Goal: Task Accomplishment & Management: Complete application form

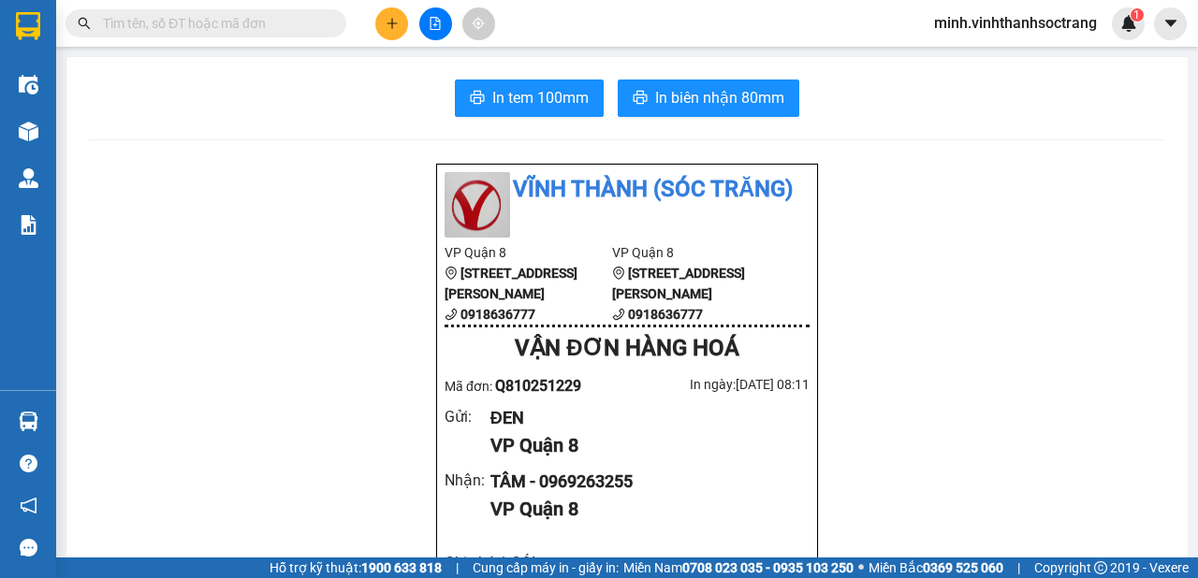
scroll to position [112, 0]
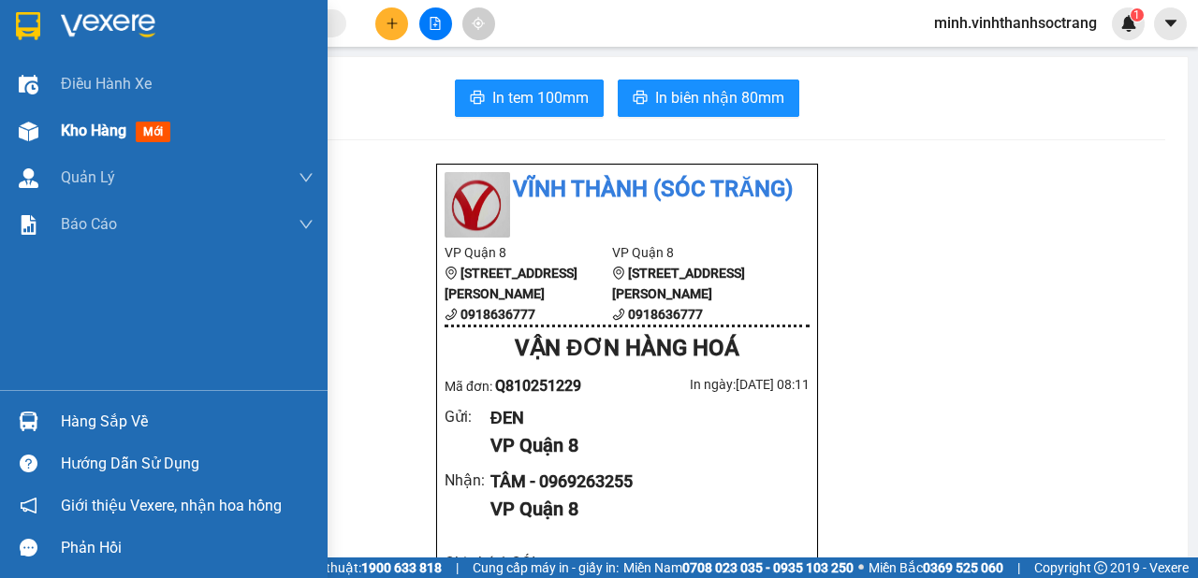
click at [71, 135] on span "Kho hàng" at bounding box center [94, 131] width 66 height 18
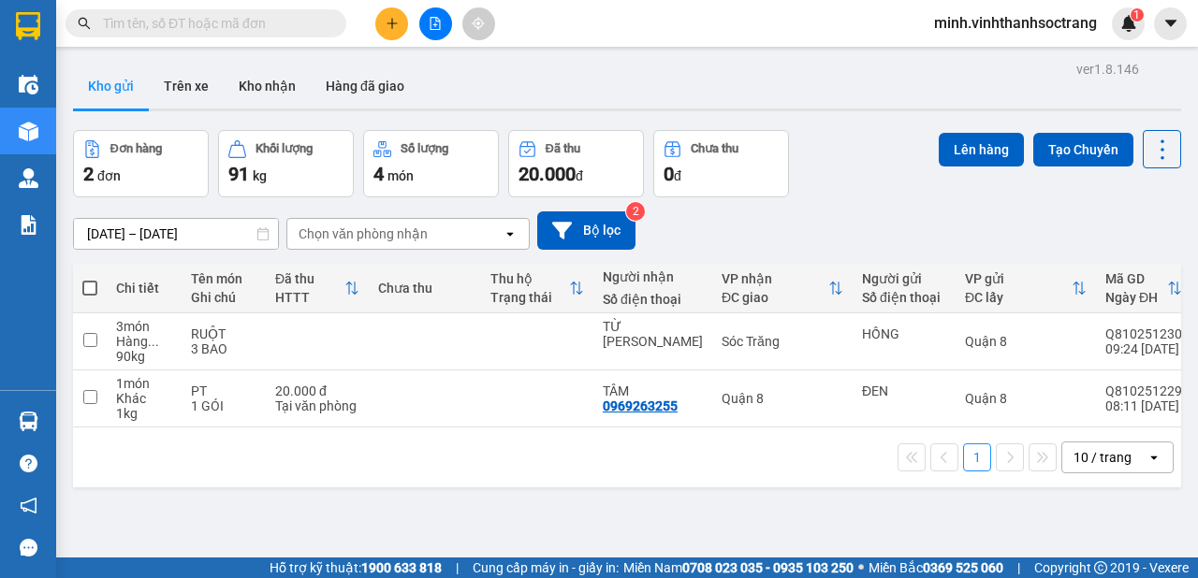
click at [89, 32] on span at bounding box center [206, 23] width 281 height 28
click at [384, 22] on button at bounding box center [391, 23] width 33 height 33
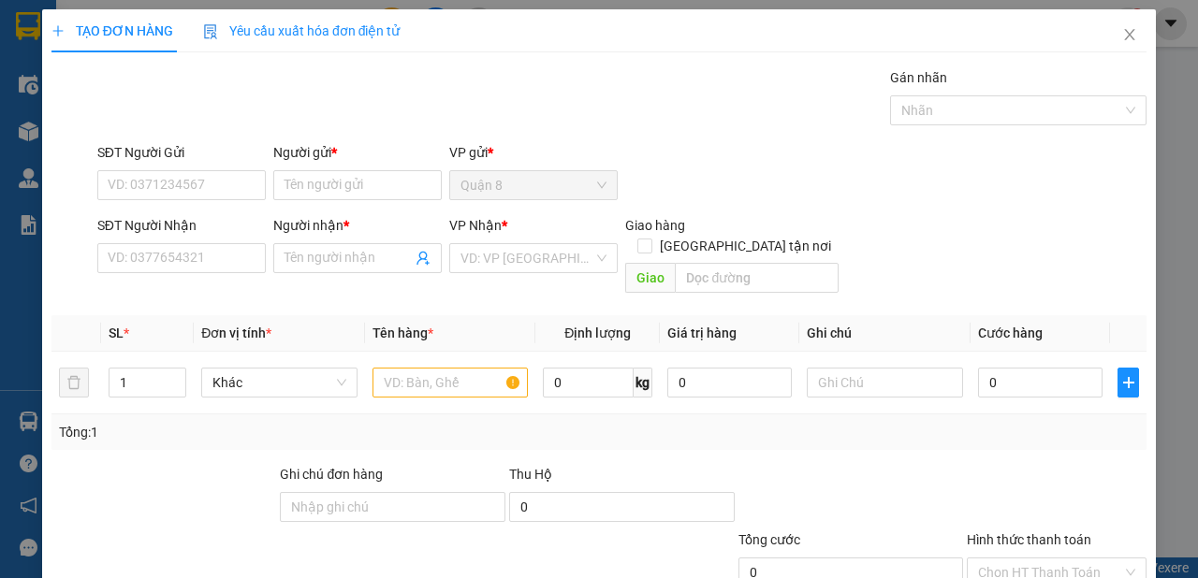
click at [345, 199] on div "Người gửi * Tên người gửi" at bounding box center [357, 175] width 168 height 66
click at [342, 196] on input "Người gửi *" at bounding box center [357, 185] width 168 height 30
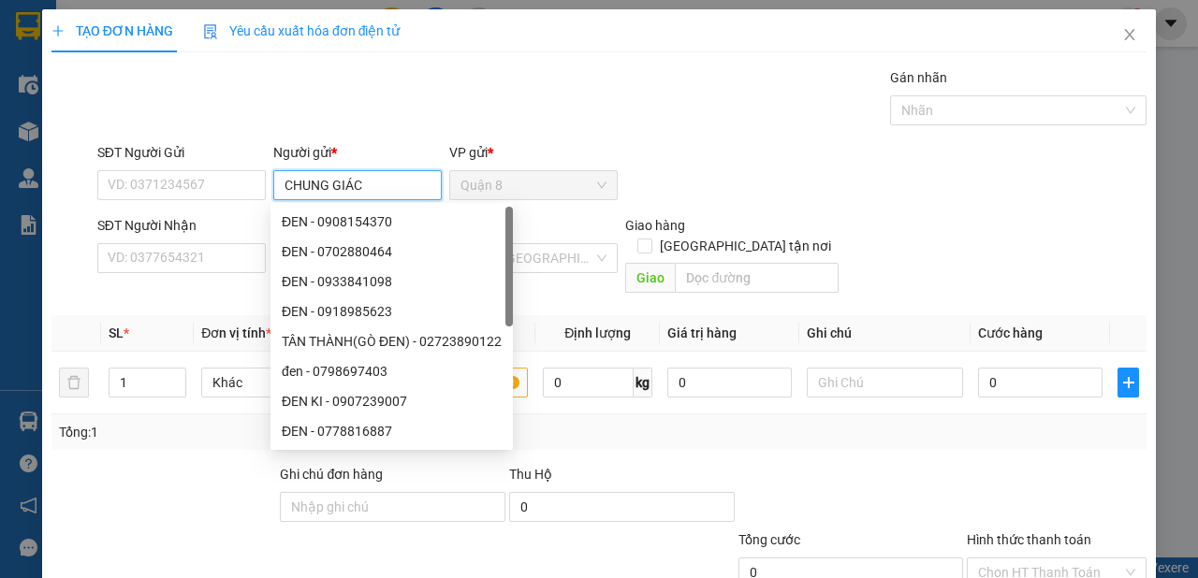
type input "CHUNG GIÁC"
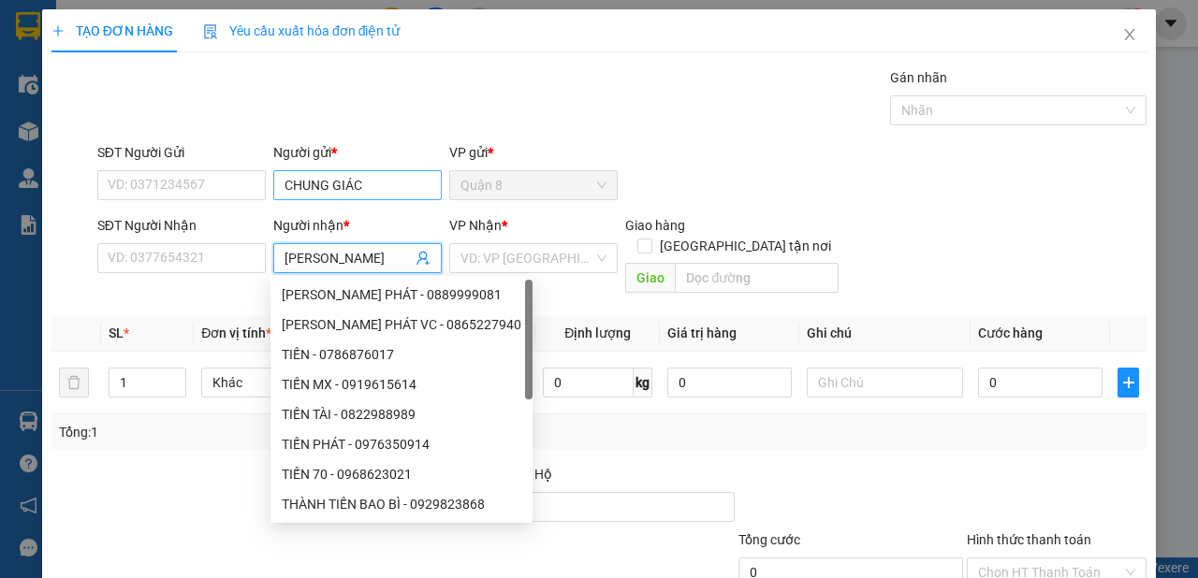
type input "[PERSON_NAME]"
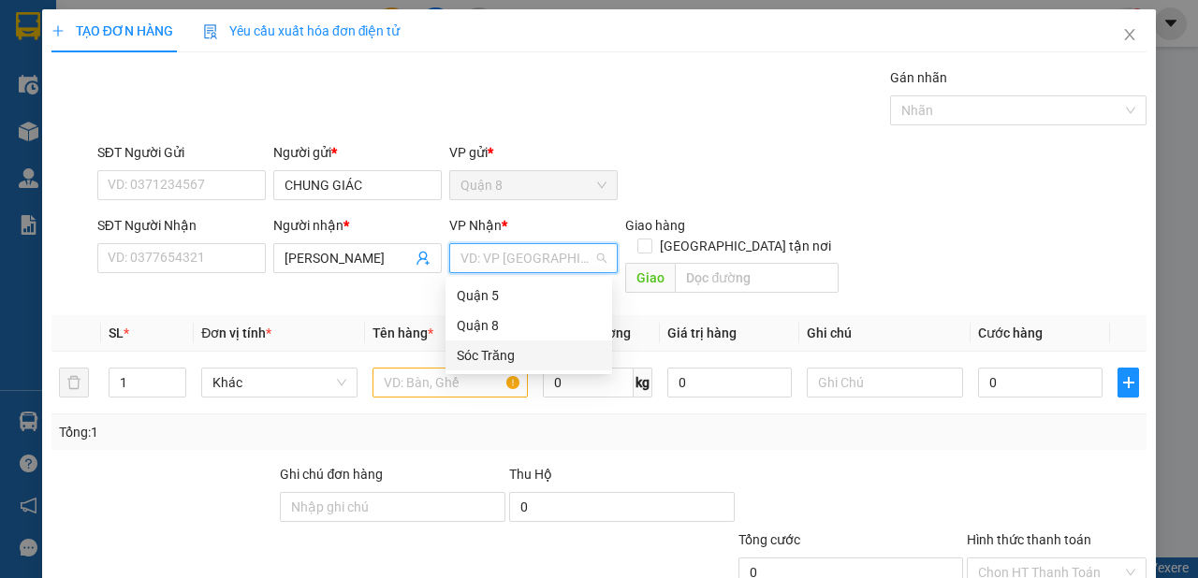
click at [493, 357] on div "Sóc Trăng" at bounding box center [529, 355] width 144 height 21
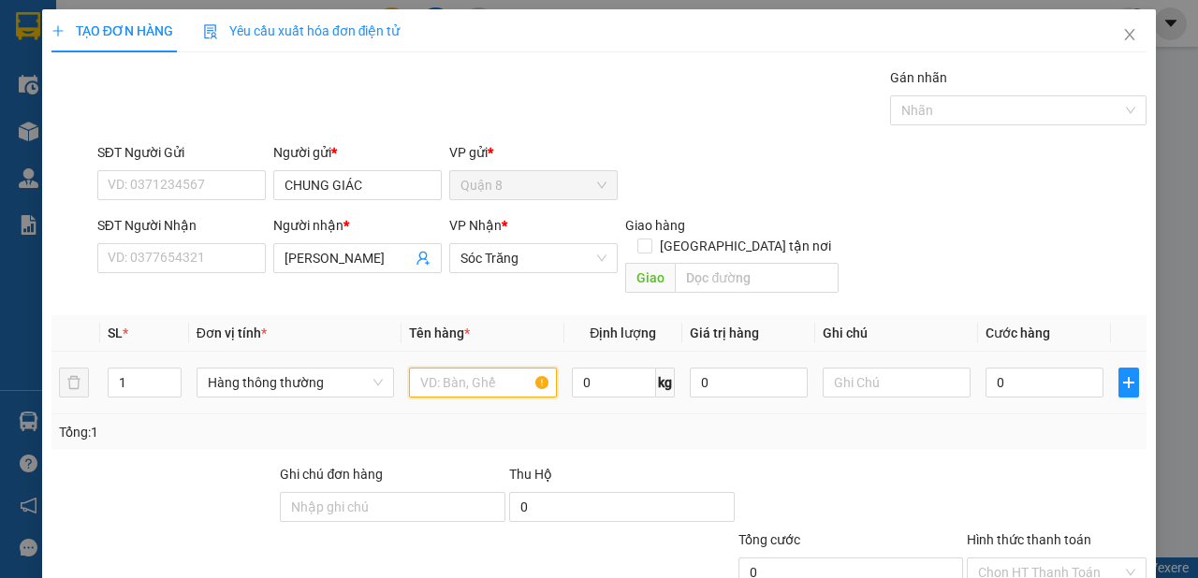
click at [468, 371] on input "text" at bounding box center [483, 383] width 148 height 30
type input "QA"
type input "60"
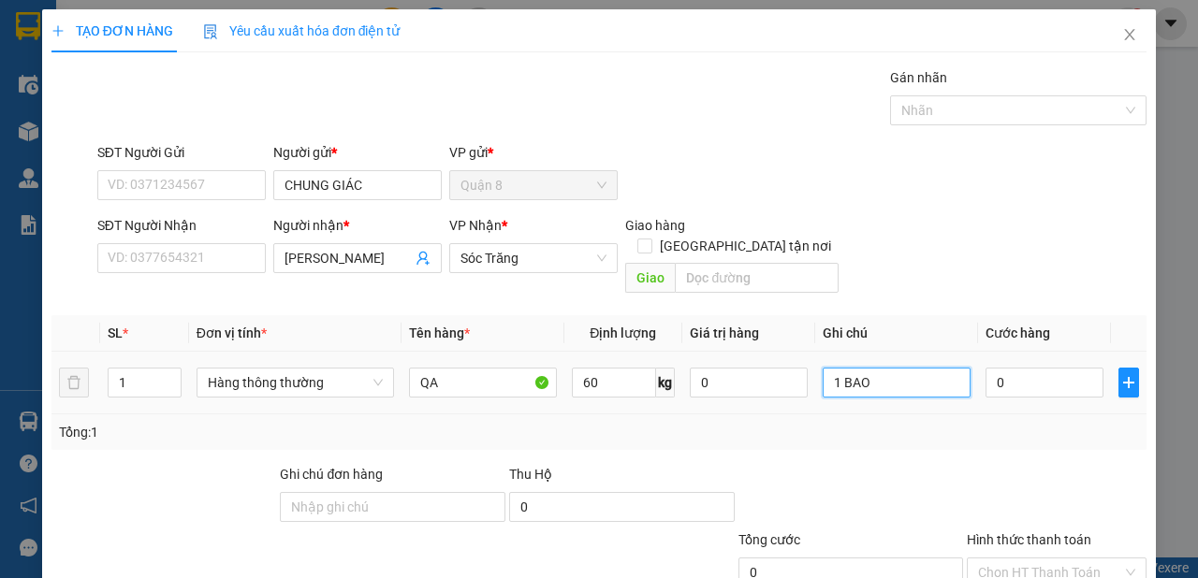
scroll to position [112, 0]
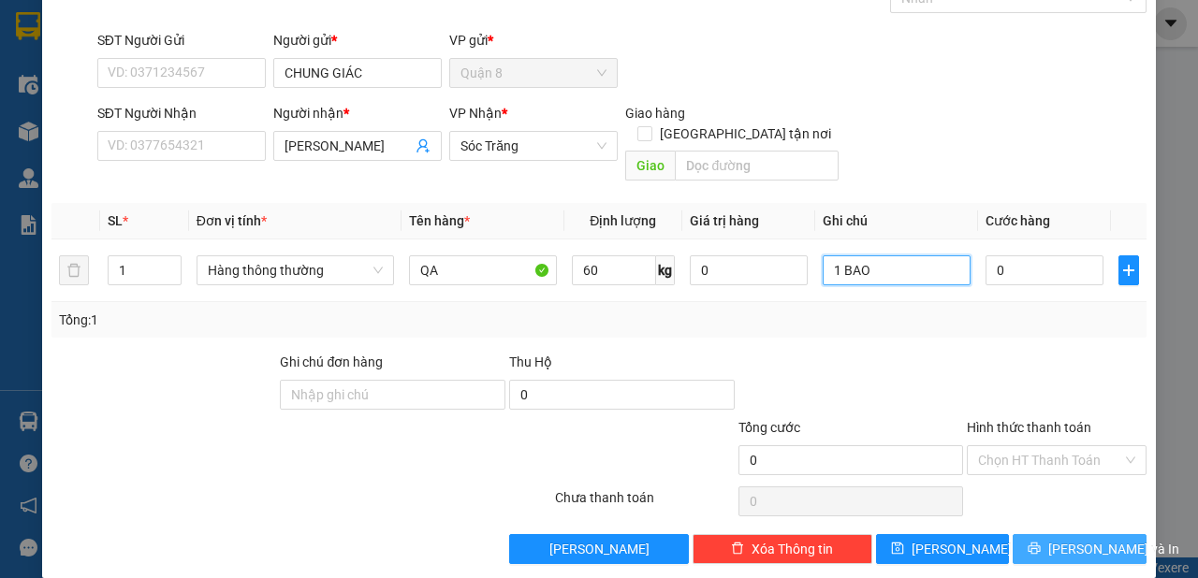
type input "1 BAO"
click at [1070, 539] on span "[PERSON_NAME] và In" at bounding box center [1113, 549] width 131 height 21
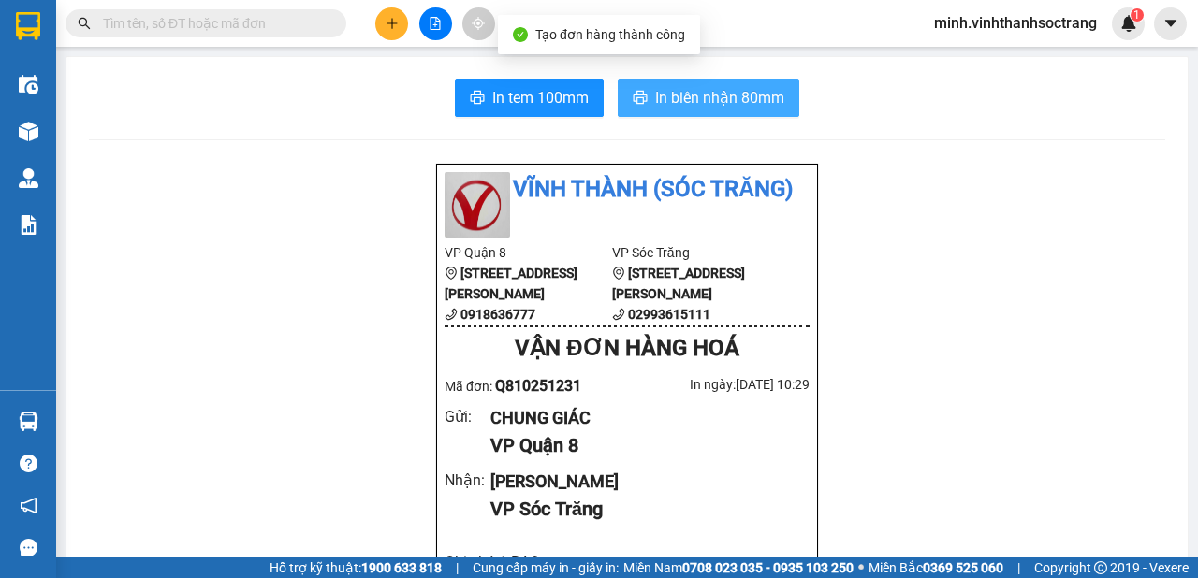
click at [720, 98] on span "In biên nhận 80mm" at bounding box center [719, 97] width 129 height 23
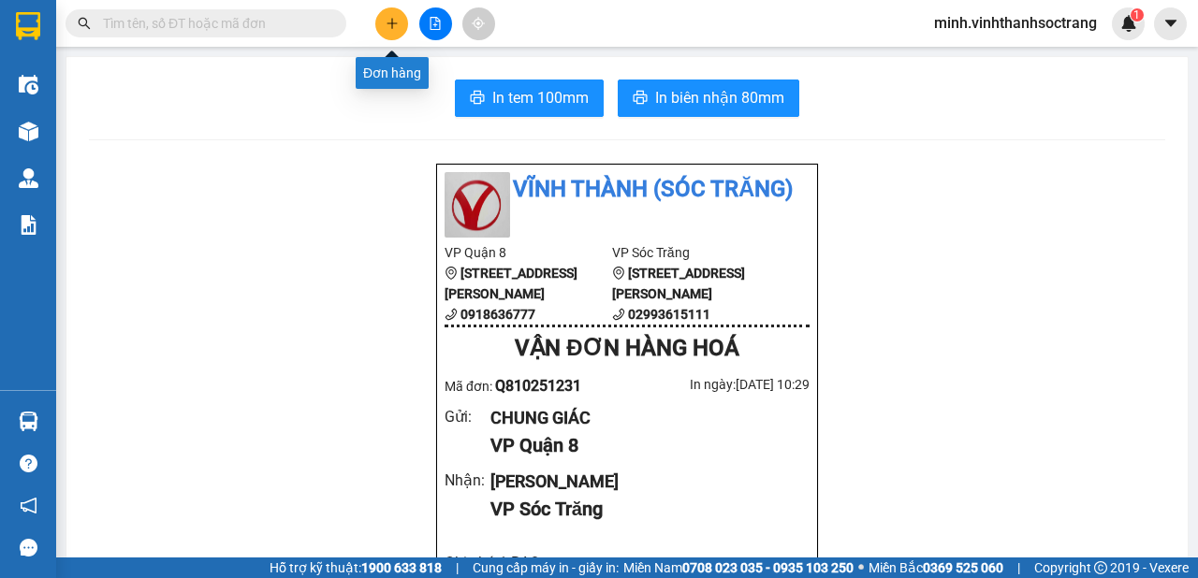
click at [386, 18] on icon "plus" at bounding box center [392, 23] width 13 height 13
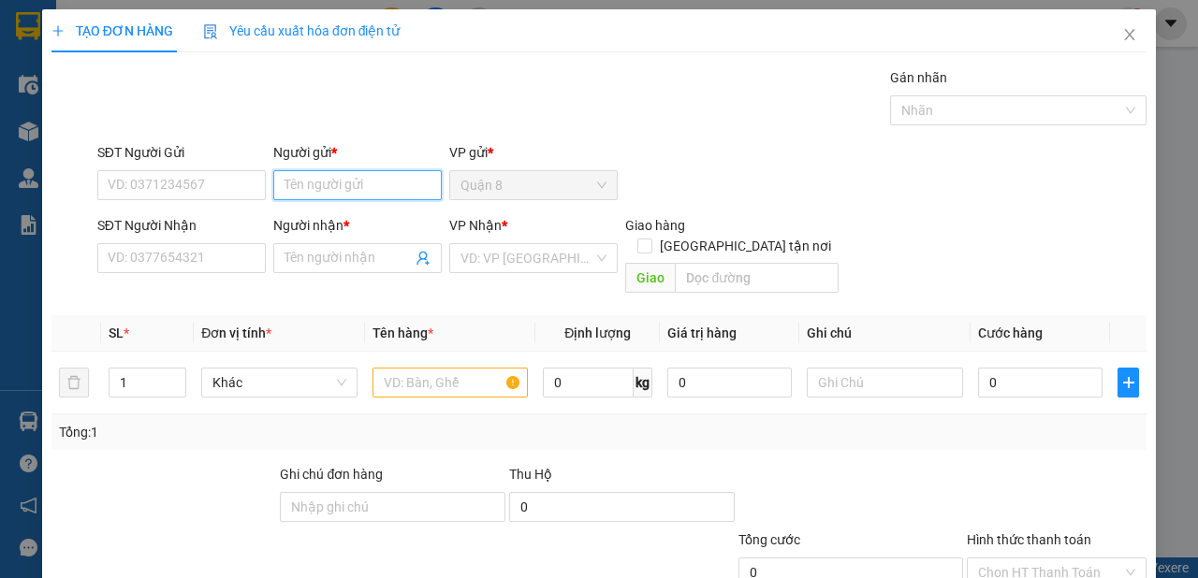
drag, startPoint x: 371, startPoint y: 179, endPoint x: 363, endPoint y: 185, distance: 9.9
click at [367, 183] on input "Người gửi *" at bounding box center [357, 185] width 168 height 30
click at [371, 198] on input "TIẾN VUI" at bounding box center [357, 185] width 168 height 30
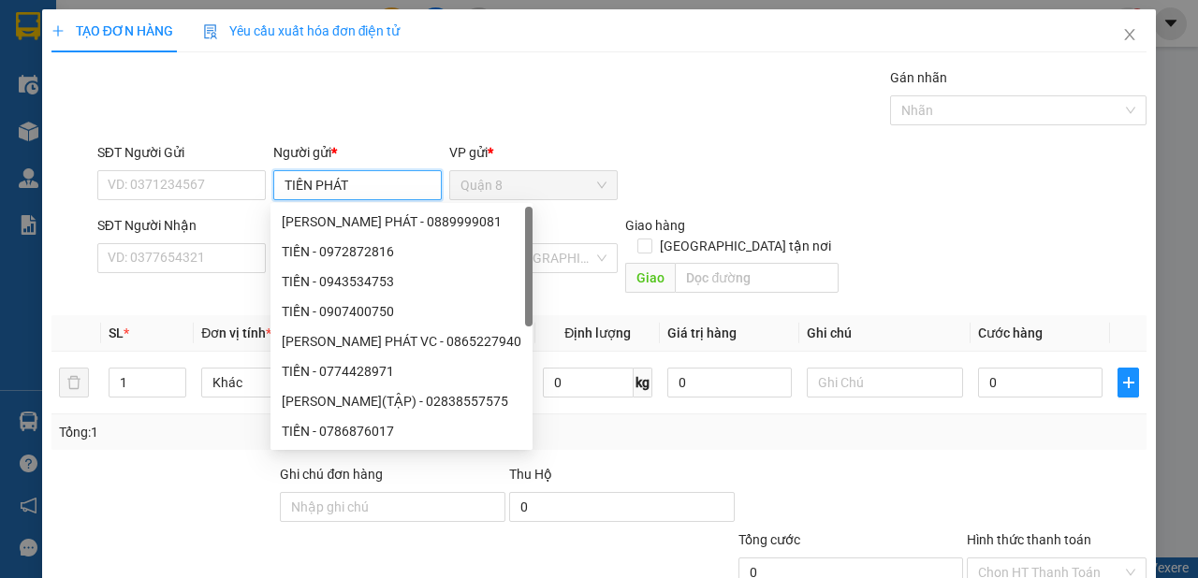
type input "TIẾN PHÁT"
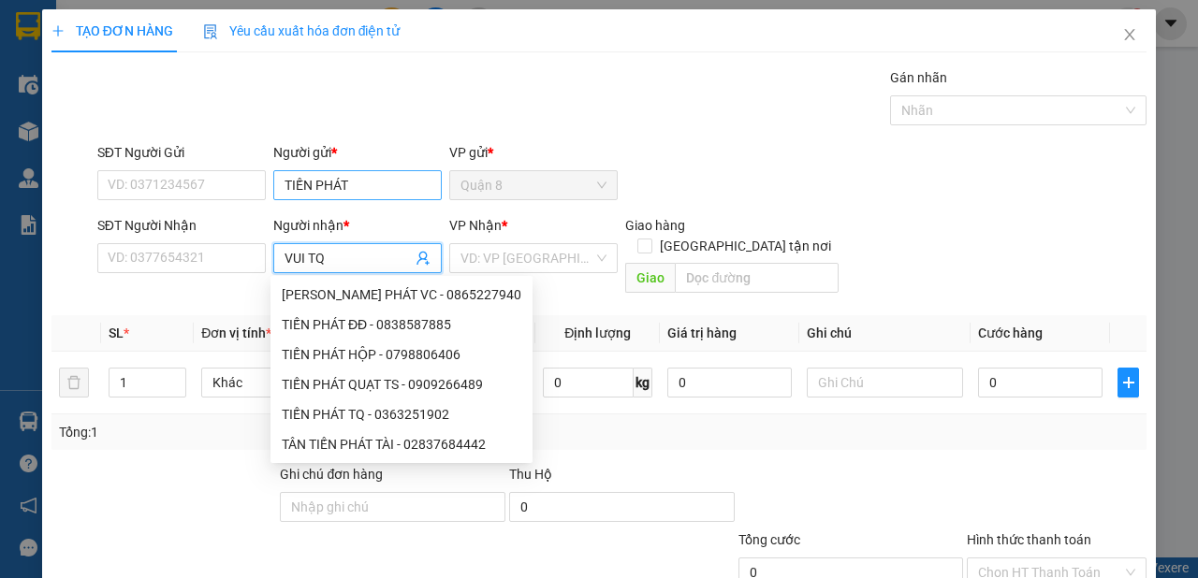
type input "VUI TQ"
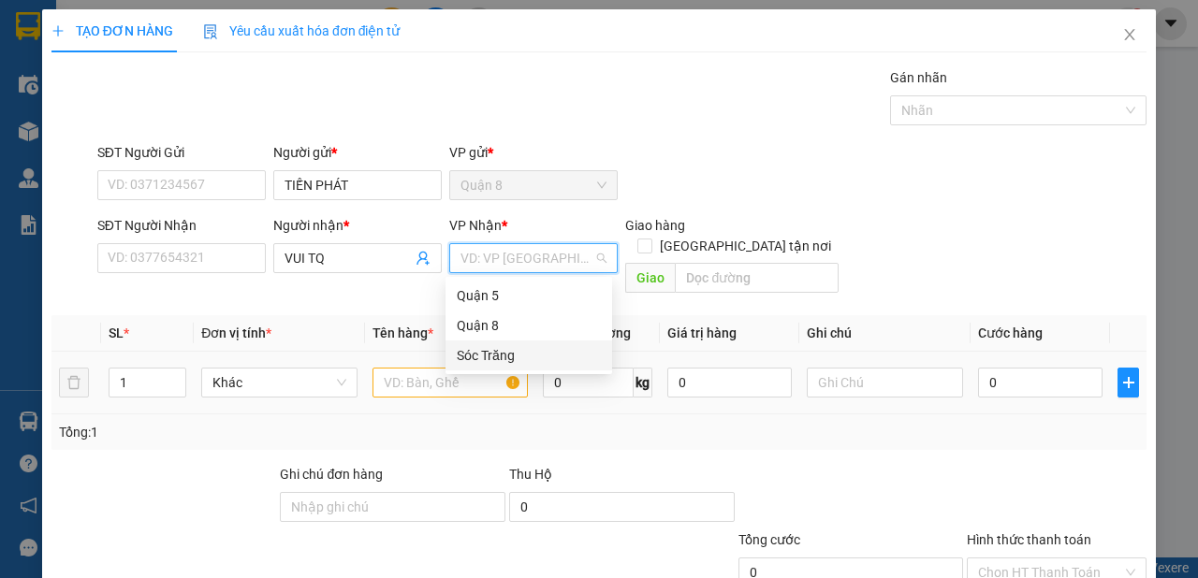
click at [490, 359] on div "Sóc Trăng" at bounding box center [529, 355] width 144 height 21
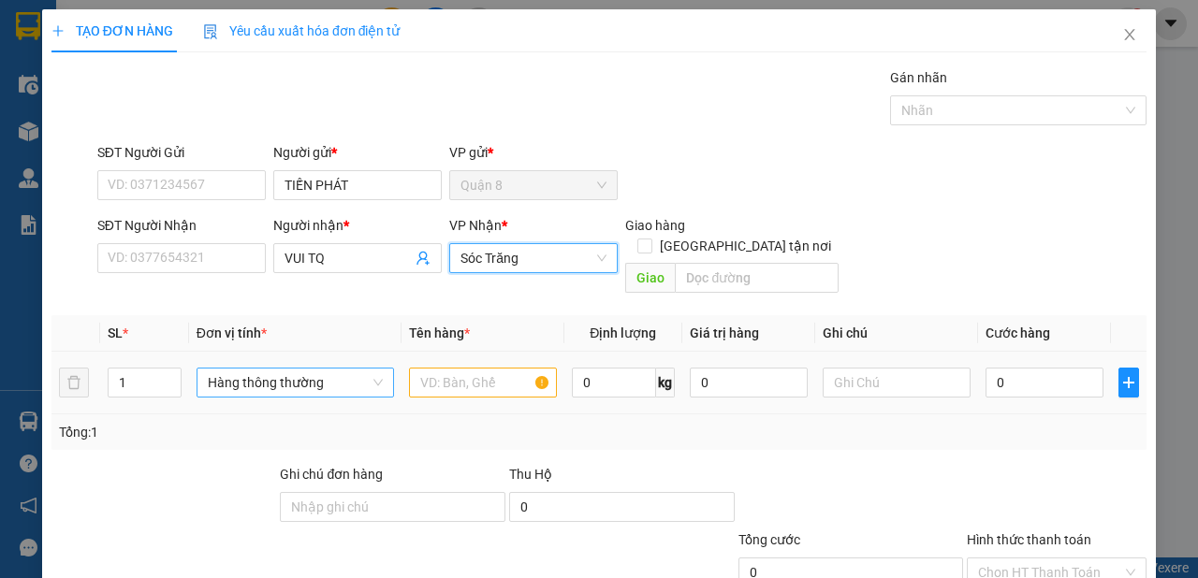
click at [327, 369] on span "Hàng thông thường" at bounding box center [295, 383] width 175 height 28
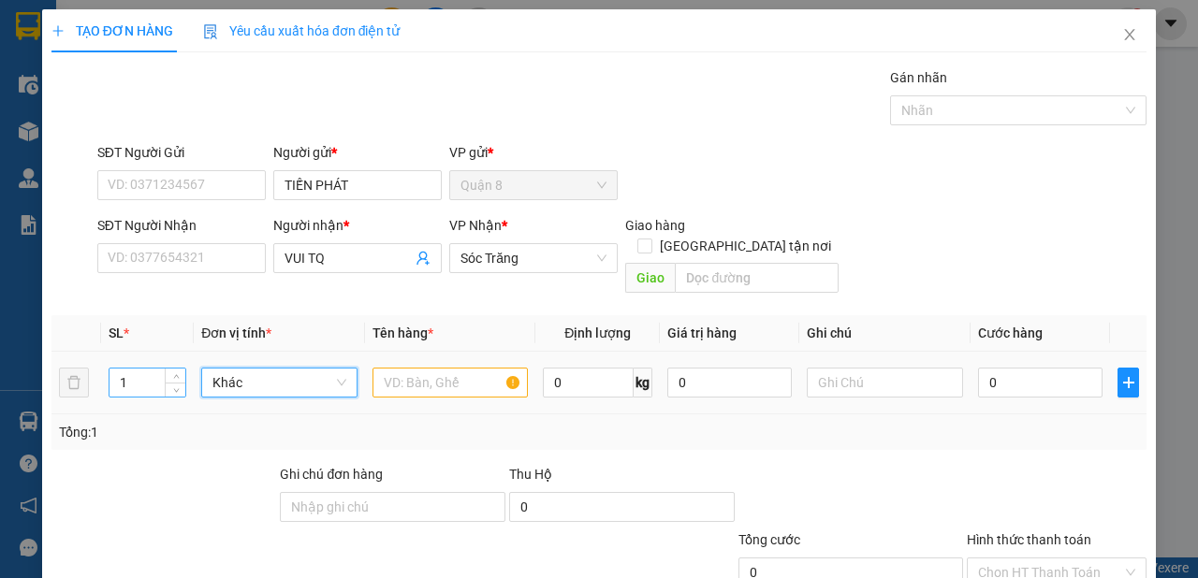
click at [148, 369] on input "1" at bounding box center [148, 383] width 77 height 28
type input "3"
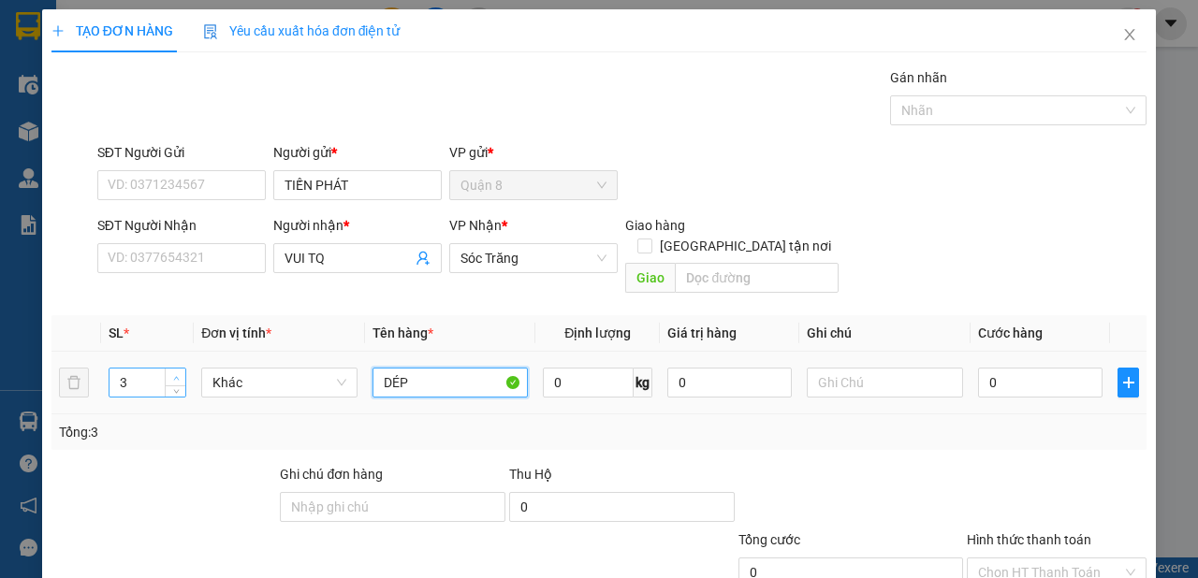
type input "DÉP"
type input "180"
type input "3 BAO"
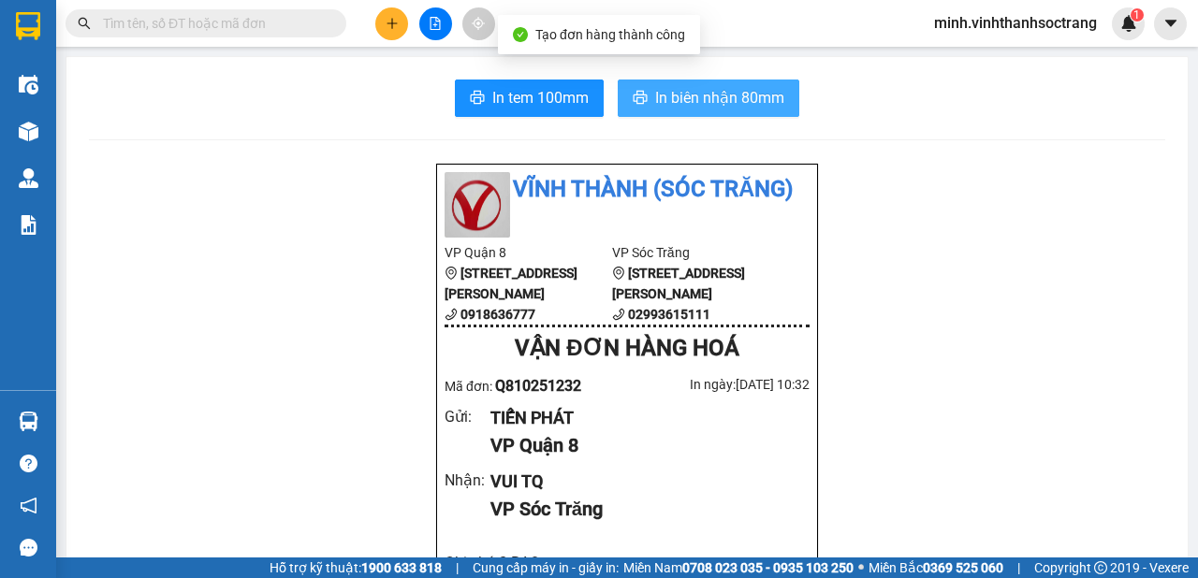
click at [657, 95] on span "In biên nhận 80mm" at bounding box center [719, 97] width 129 height 23
click at [716, 93] on span "In biên nhận 80mm" at bounding box center [719, 97] width 129 height 23
click at [719, 92] on span "In biên nhận 80mm" at bounding box center [719, 97] width 129 height 23
